Goal: Complete application form

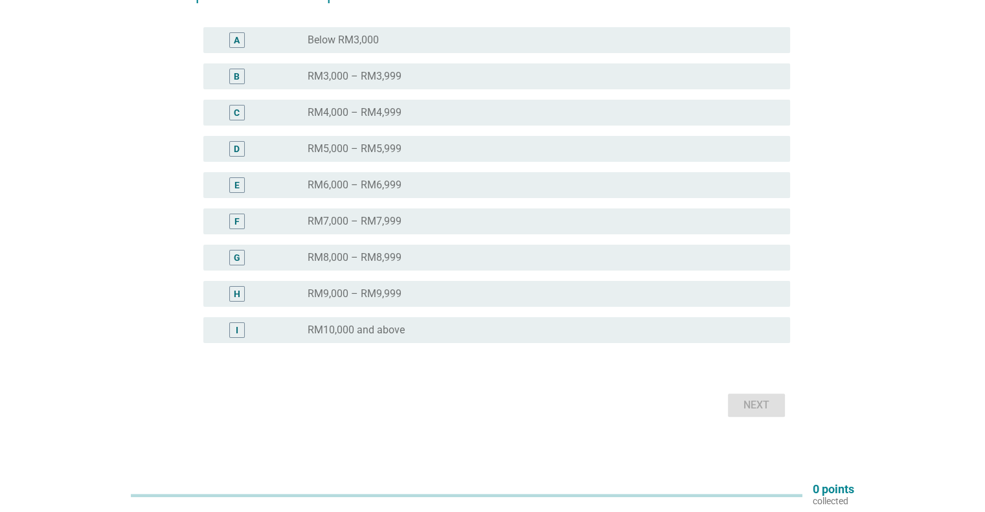
scroll to position [225, 0]
click at [439, 318] on div "I radio_button_unchecked RM10,000 and above" at bounding box center [496, 330] width 587 height 26
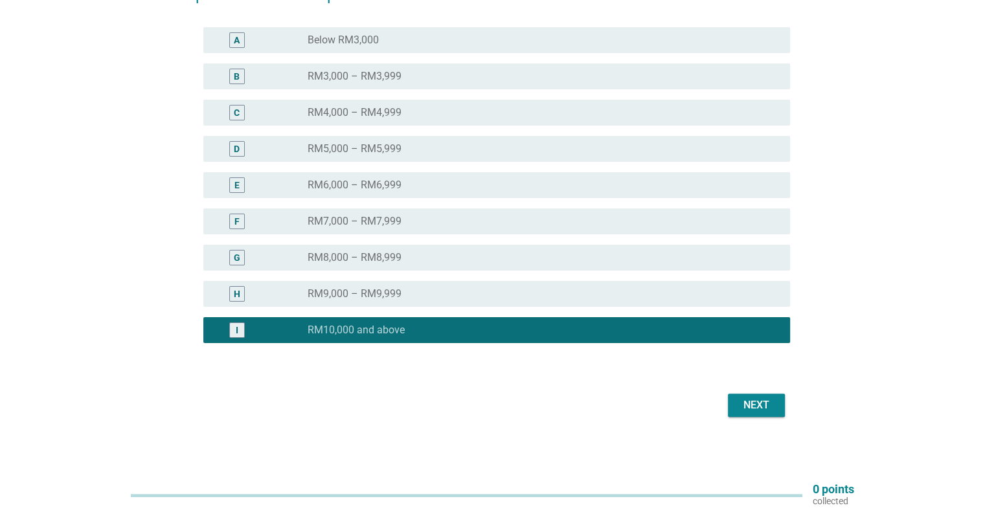
click at [766, 398] on div "Next" at bounding box center [757, 406] width 36 height 16
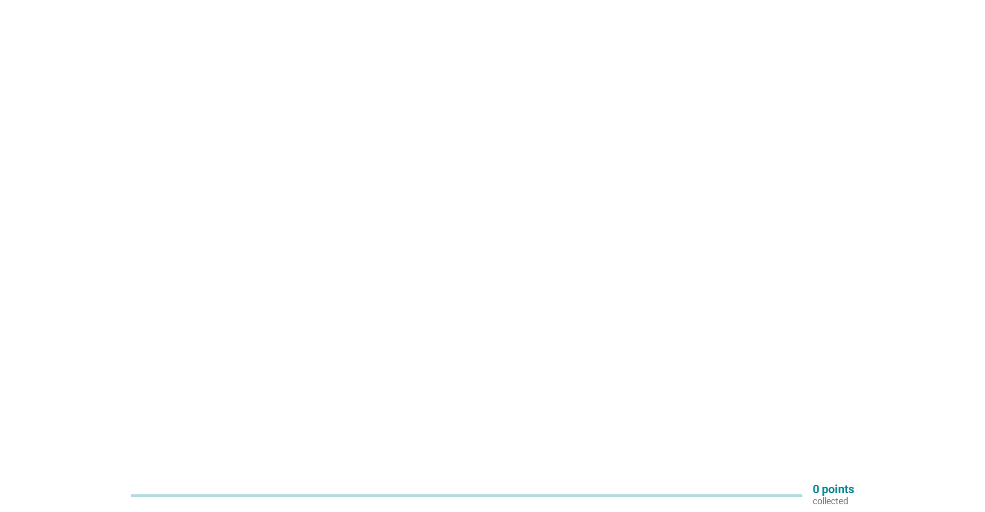
scroll to position [0, 0]
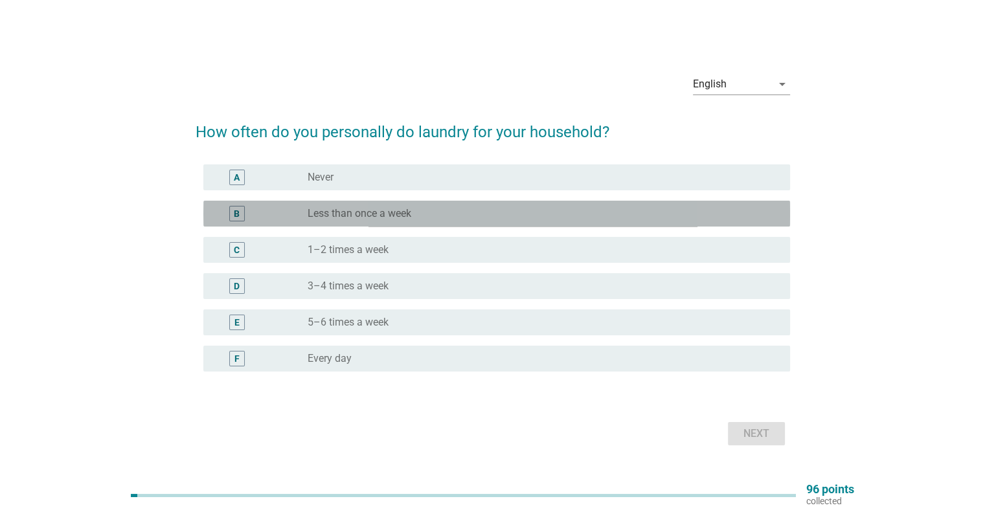
click at [425, 212] on div "radio_button_unchecked Less than once a week" at bounding box center [538, 213] width 461 height 13
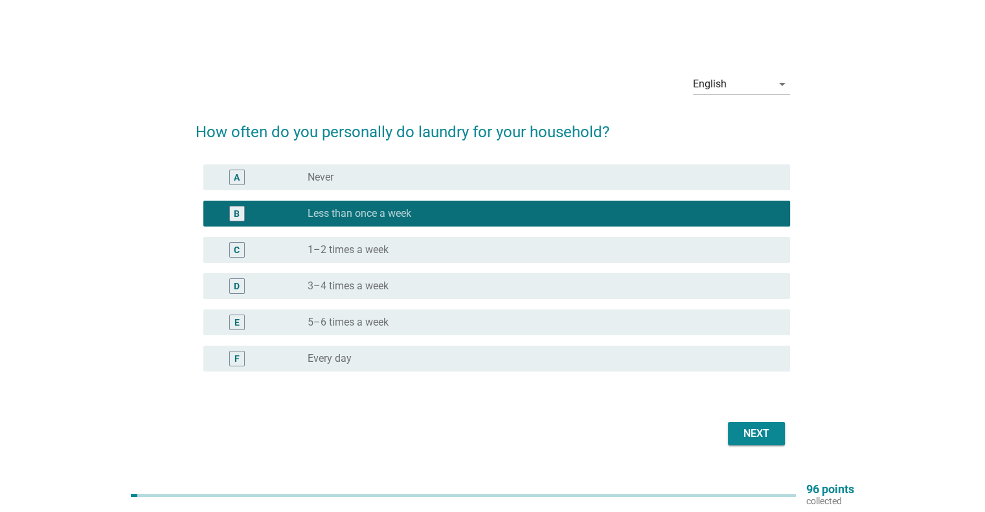
click at [456, 235] on div "C radio_button_unchecked 1–2 times a week" at bounding box center [493, 250] width 595 height 36
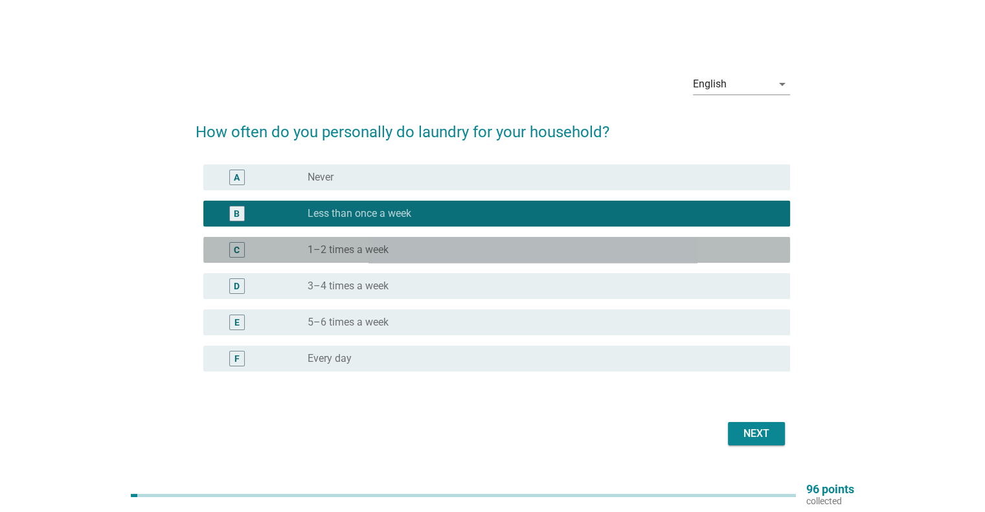
click at [463, 242] on div "radio_button_unchecked 1–2 times a week" at bounding box center [544, 250] width 472 height 16
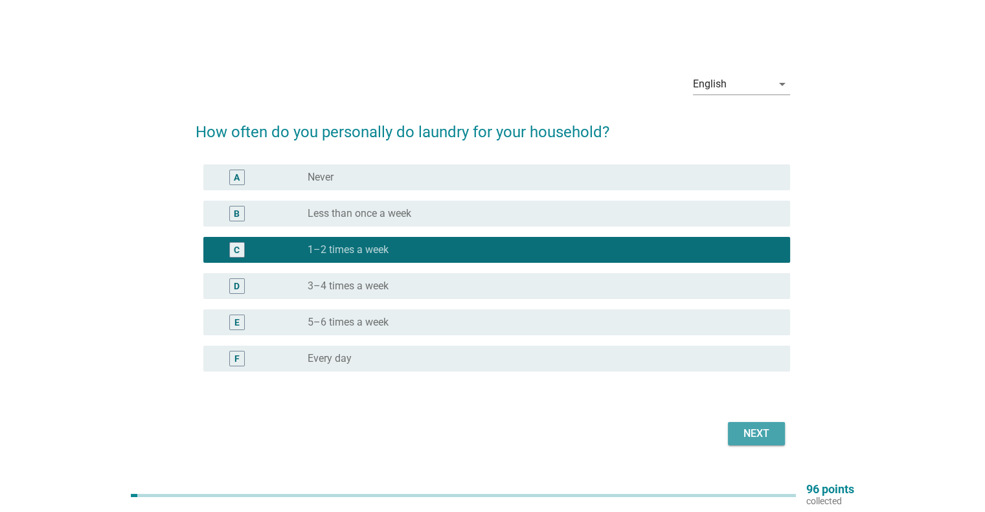
click at [750, 434] on div "Next" at bounding box center [757, 434] width 36 height 16
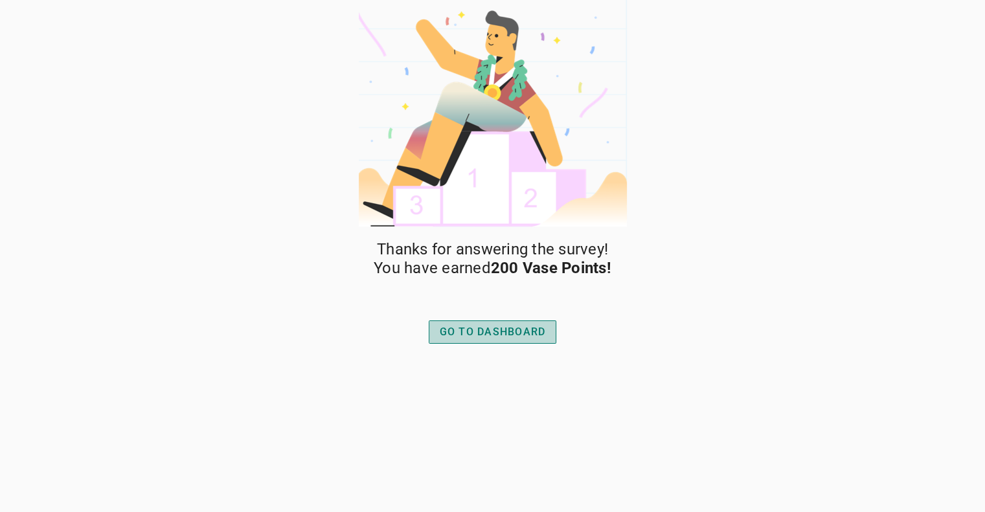
click at [495, 323] on button "GO TO DASHBOARD" at bounding box center [493, 332] width 128 height 23
